Goal: Transaction & Acquisition: Purchase product/service

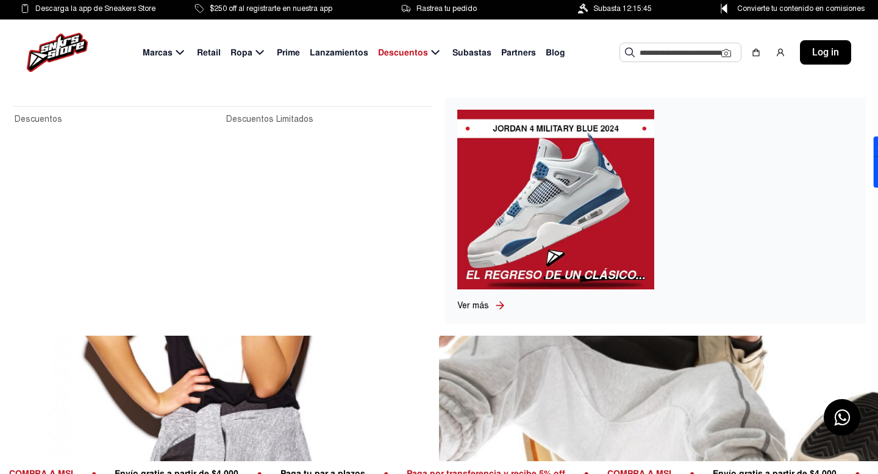
click at [333, 37] on div "Marcas Retail Ropa Prime Lanzamientos Descuentos Subastas Partners Blog Sugeren…" at bounding box center [439, 53] width 878 height 66
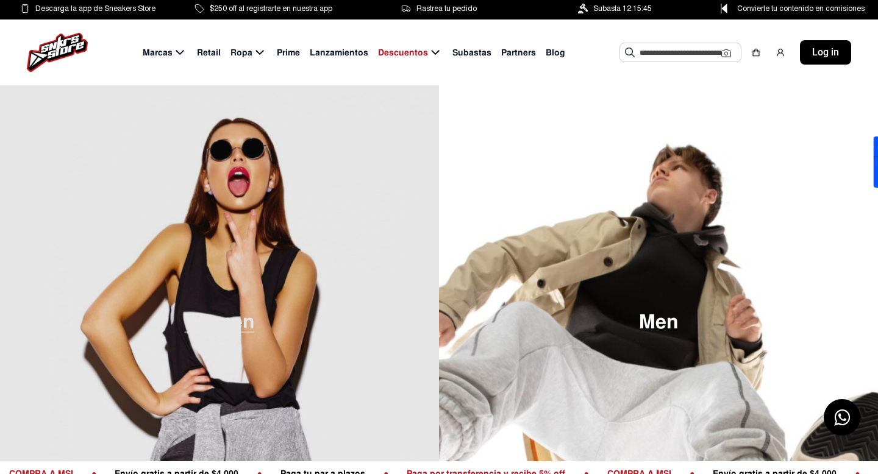
click at [311, 227] on img at bounding box center [219, 322] width 439 height 474
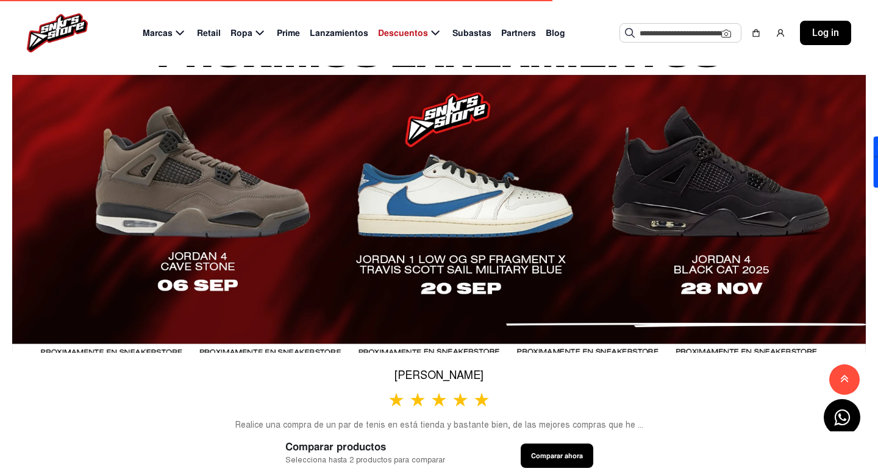
scroll to position [745, 0]
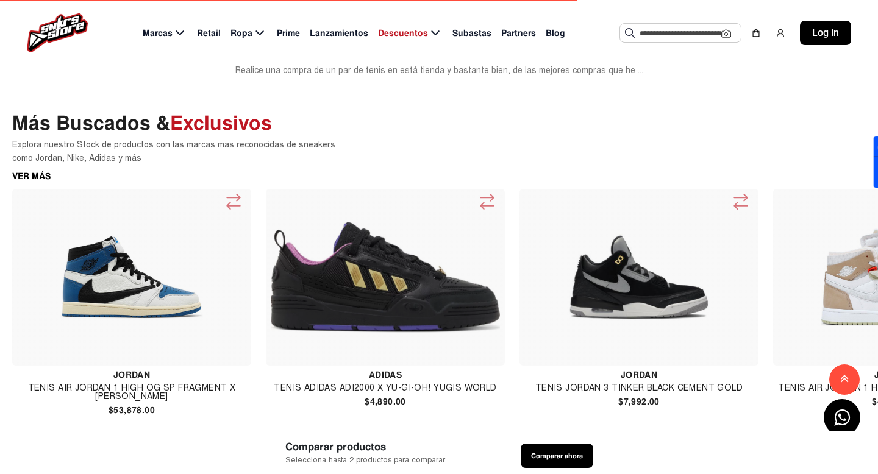
click at [324, 276] on img at bounding box center [385, 277] width 229 height 110
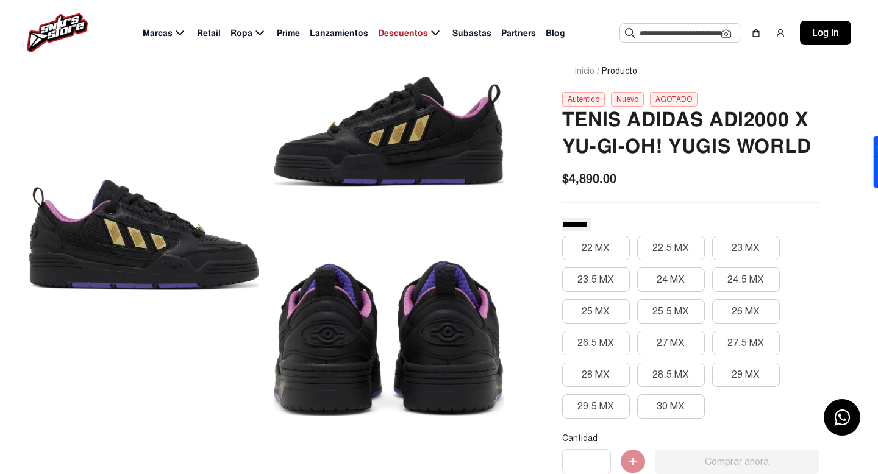
scroll to position [83, 0]
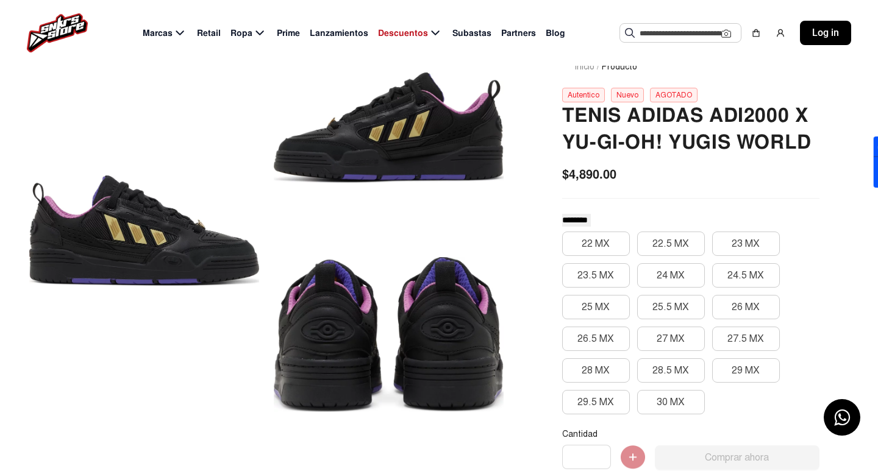
click at [669, 31] on input "text" at bounding box center [680, 33] width 82 height 18
